Goal: Information Seeking & Learning: Learn about a topic

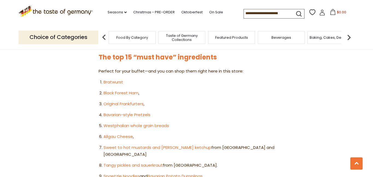
scroll to position [317, 0]
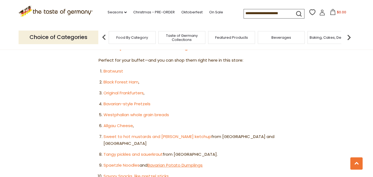
click at [180, 162] on link "Bavarian Potato Dumplings" at bounding box center [174, 165] width 55 height 6
click at [125, 162] on link "Spaetzle Noodles" at bounding box center [121, 165] width 36 height 6
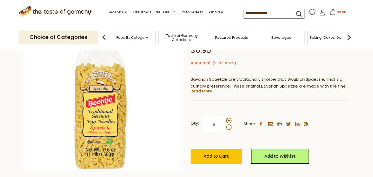
scroll to position [76, 0]
